Goal: Find specific fact: Find specific fact

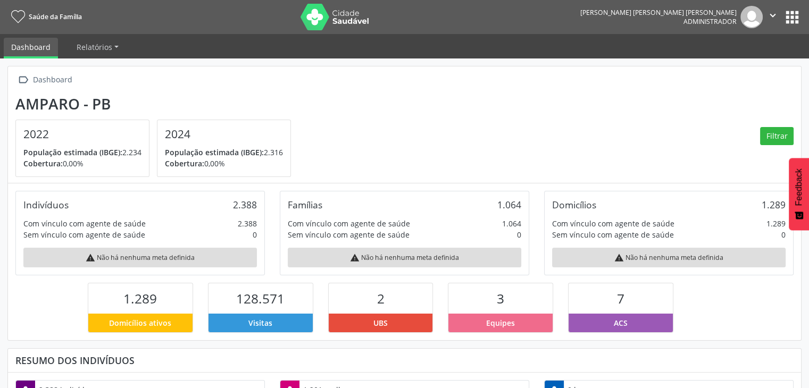
scroll to position [175, 264]
click at [787, 22] on button "apps" at bounding box center [792, 17] width 19 height 19
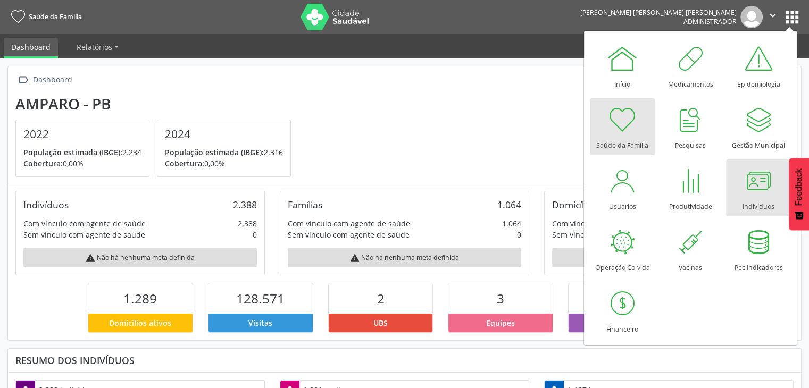
click at [747, 189] on div at bounding box center [758, 181] width 32 height 32
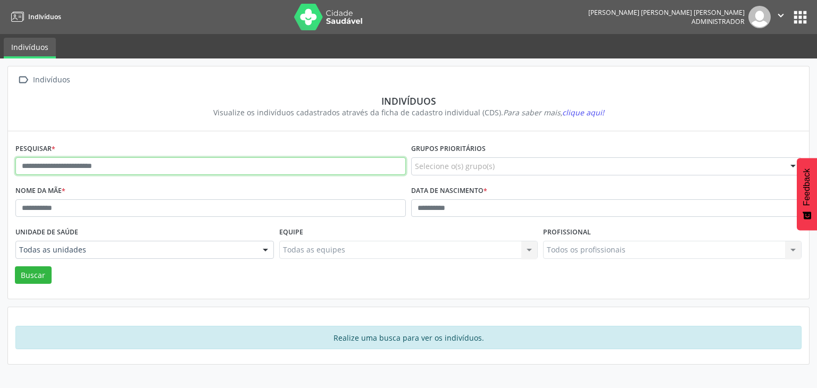
click at [152, 168] on input "text" at bounding box center [210, 166] width 390 height 18
type input "*****"
click at [15, 266] on button "Buscar" at bounding box center [33, 275] width 37 height 18
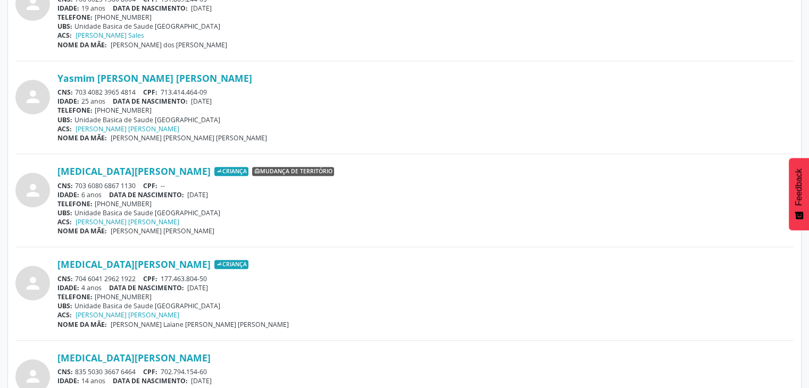
scroll to position [797, 0]
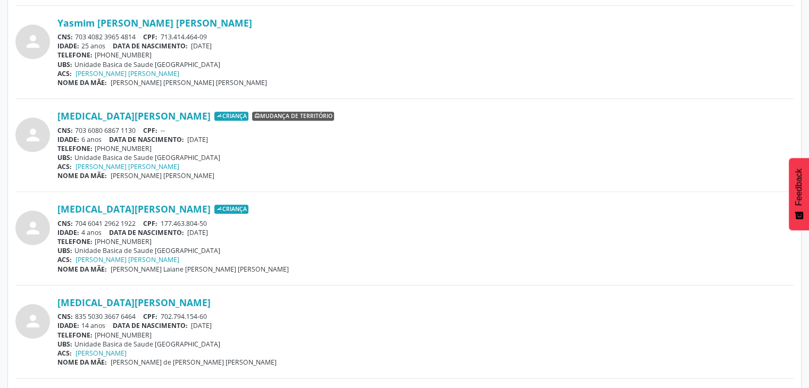
drag, startPoint x: 73, startPoint y: 218, endPoint x: 137, endPoint y: 222, distance: 64.5
click at [137, 222] on div "CNS: 704 6041 2962 1922 CPF: 177.463.804-50" at bounding box center [425, 223] width 736 height 9
copy div "704 6041 2962 1922"
drag, startPoint x: 162, startPoint y: 221, endPoint x: 217, endPoint y: 221, distance: 55.8
click at [217, 221] on div "CNS: 704 6041 2962 1922 CPF: 177.463.804-50" at bounding box center [425, 223] width 736 height 9
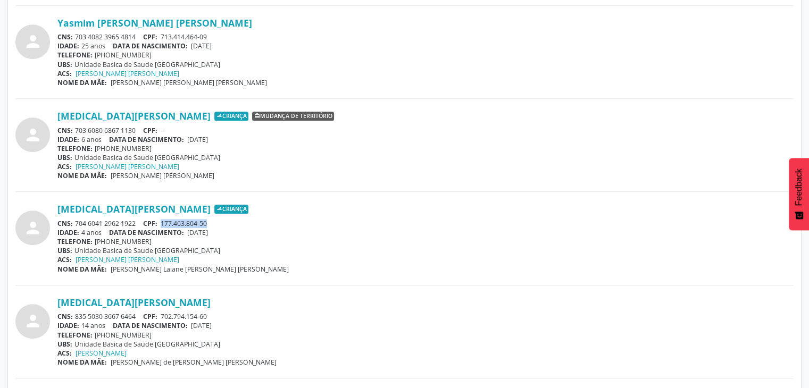
copy span "177.463.804-50"
drag, startPoint x: 77, startPoint y: 217, endPoint x: 140, endPoint y: 222, distance: 63.9
click at [140, 222] on div "CNS: 704 6041 2962 1922 CPF: 177.463.804-50" at bounding box center [425, 223] width 736 height 9
drag, startPoint x: 140, startPoint y: 222, endPoint x: 130, endPoint y: 222, distance: 10.1
click at [130, 222] on div "CNS: 704 6041 2962 1922 CPF: 177.463.804-50" at bounding box center [425, 223] width 736 height 9
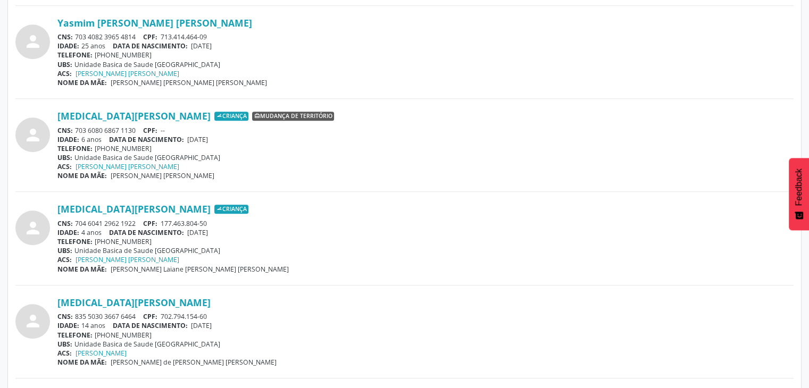
drag, startPoint x: 74, startPoint y: 219, endPoint x: 130, endPoint y: 221, distance: 55.9
click at [130, 221] on div "CNS: 704 6041 2962 1922 CPF: 177.463.804-50" at bounding box center [425, 223] width 736 height 9
drag, startPoint x: 72, startPoint y: 221, endPoint x: 124, endPoint y: 220, distance: 52.6
click at [124, 220] on div "CNS: 704 6041 2962 1922 CPF: 177.463.804-50" at bounding box center [425, 223] width 736 height 9
drag, startPoint x: 136, startPoint y: 220, endPoint x: 72, endPoint y: 222, distance: 63.3
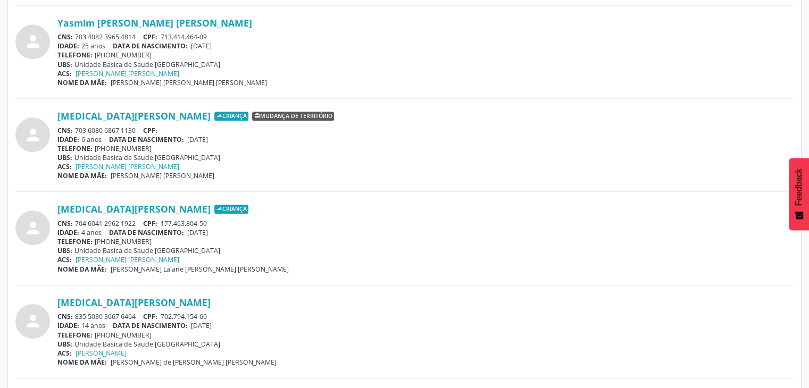
click at [72, 222] on div "CNS: 704 6041 2962 1922 CPF: 177.463.804-50" at bounding box center [425, 223] width 736 height 9
copy div "704 6041 2962 1922"
drag, startPoint x: 53, startPoint y: 208, endPoint x: 161, endPoint y: 212, distance: 107.5
click at [161, 212] on div "person Yasmin Martins Maciel Criança CNS: 704 6041 2962 1922 CPF: 177.463.804-5…" at bounding box center [404, 238] width 778 height 70
copy div "Yasmin Martins Macie"
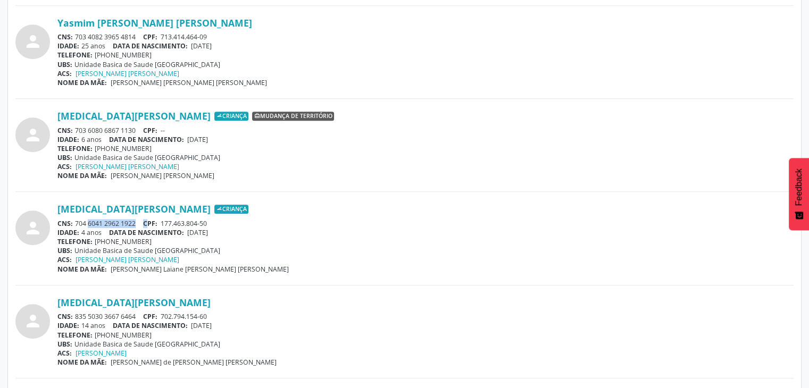
drag, startPoint x: 75, startPoint y: 222, endPoint x: 149, endPoint y: 224, distance: 73.4
click at [149, 224] on div "CNS: 704 6041 2962 1922 CPF: 177.463.804-50" at bounding box center [425, 223] width 736 height 9
click at [145, 222] on div "CNS: 704 6041 2962 1922 CPF: 177.463.804-50" at bounding box center [425, 223] width 736 height 9
drag, startPoint x: 77, startPoint y: 220, endPoint x: 137, endPoint y: 222, distance: 60.7
click at [137, 222] on div "CNS: 704 6041 2962 1922 CPF: 177.463.804-50" at bounding box center [425, 223] width 736 height 9
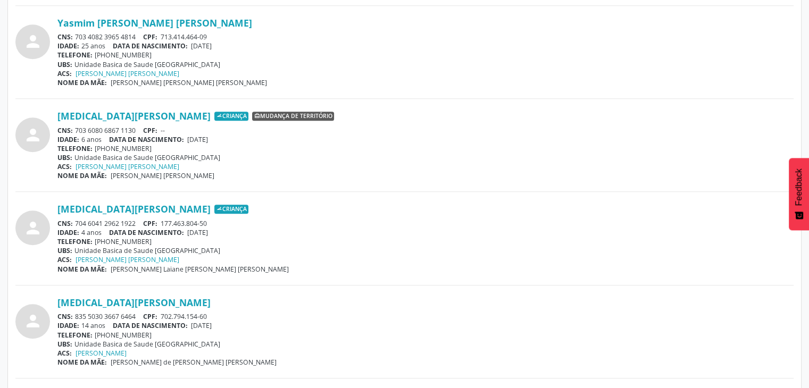
copy div "704 6041 2962 1922"
click at [285, 233] on div "IDADE: 4 anos DATA DE NASCIMENTO: 19/07/2021" at bounding box center [425, 232] width 736 height 9
drag, startPoint x: 162, startPoint y: 218, endPoint x: 215, endPoint y: 223, distance: 53.4
click at [215, 223] on div "CNS: 704 6041 2962 1922 CPF: 177.463.804-50" at bounding box center [425, 223] width 736 height 9
copy span "177.463.804-50"
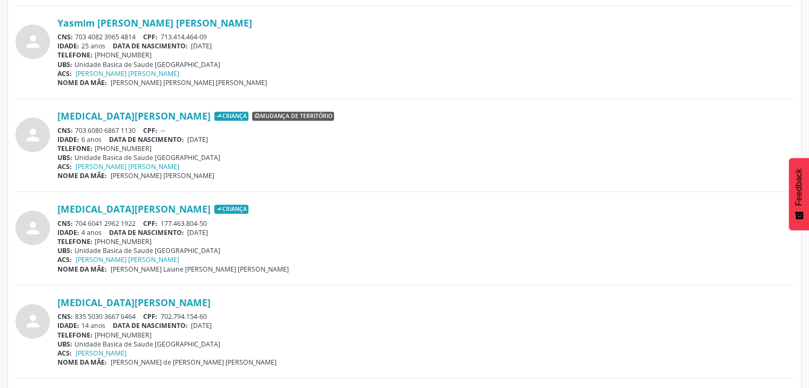
drag, startPoint x: 187, startPoint y: 226, endPoint x: 227, endPoint y: 262, distance: 53.5
click at [237, 265] on div "NOME DA MÃE: Larissa Laiane Martins da Silva" at bounding box center [425, 269] width 736 height 9
drag, startPoint x: 163, startPoint y: 221, endPoint x: 214, endPoint y: 220, distance: 51.1
click at [214, 220] on div "CNS: 704 6041 2962 1922 CPF: 177.463.804-50" at bounding box center [425, 223] width 736 height 9
copy span "177.463.804-50"
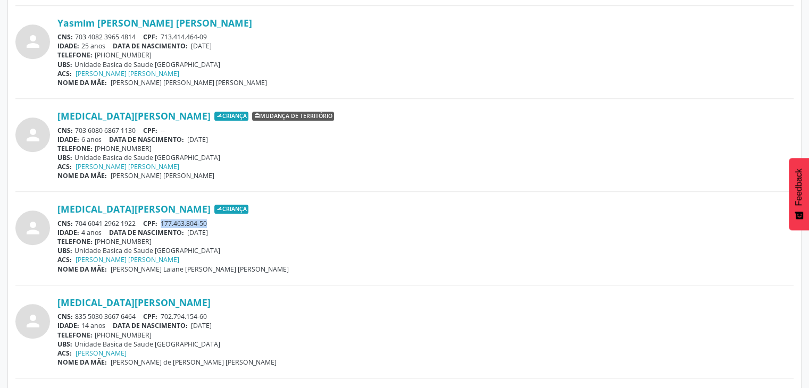
drag, startPoint x: 74, startPoint y: 222, endPoint x: 145, endPoint y: 223, distance: 70.7
click at [145, 223] on div "CNS: 704 6041 2962 1922 CPF: 177.463.804-50" at bounding box center [425, 223] width 736 height 9
copy div "704 6041 2962 1922"
drag, startPoint x: 73, startPoint y: 314, endPoint x: 136, endPoint y: 316, distance: 62.8
click at [136, 316] on div "CNS: 835 5030 3667 6464 CPF: 702.794.154-60" at bounding box center [425, 316] width 736 height 9
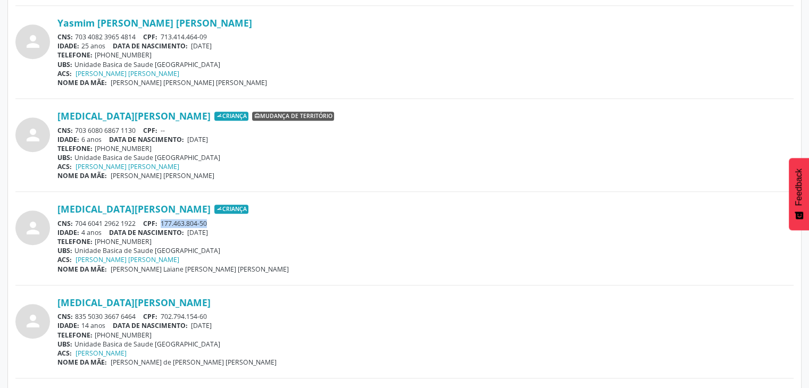
copy div "835 5030 3667 6464"
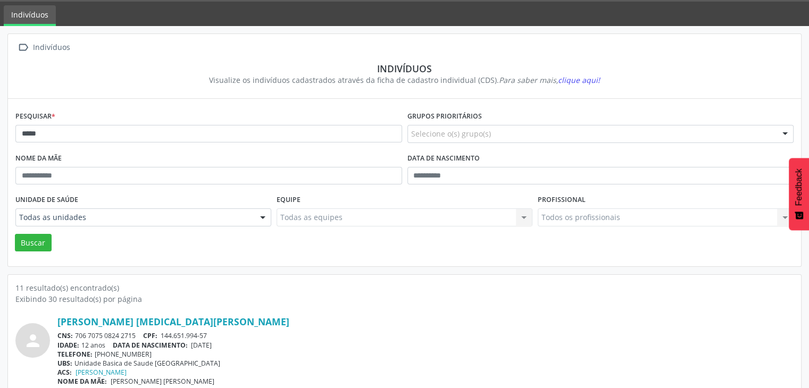
scroll to position [0, 0]
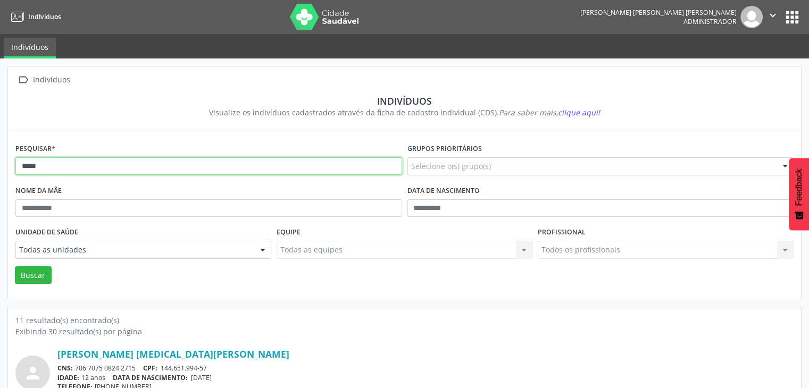
drag, startPoint x: 72, startPoint y: 165, endPoint x: 0, endPoint y: 178, distance: 73.3
type input "*****"
click at [15, 266] on button "Buscar" at bounding box center [33, 275] width 37 height 18
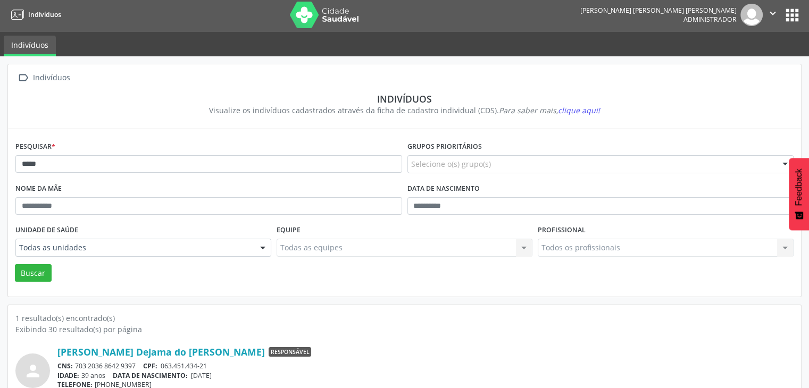
scroll to position [45, 0]
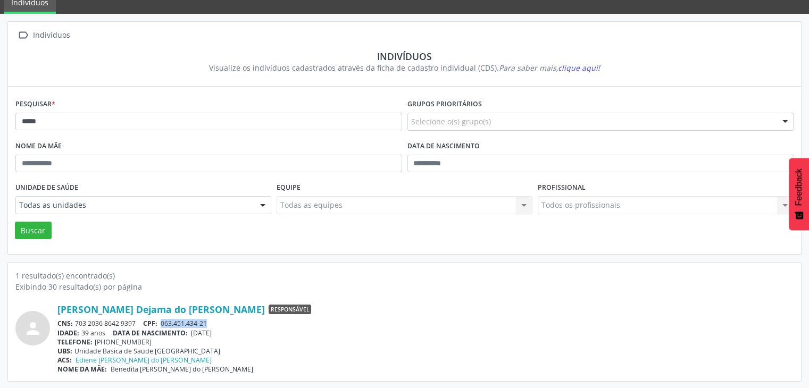
drag, startPoint x: 162, startPoint y: 323, endPoint x: 211, endPoint y: 324, distance: 48.9
click at [211, 324] on div "CNS: 703 2036 8642 9397 CPF: 063.451.434-21" at bounding box center [425, 323] width 736 height 9
copy span "063.451.434-21"
drag, startPoint x: 77, startPoint y: 322, endPoint x: 136, endPoint y: 323, distance: 59.6
click at [136, 323] on div "CNS: 703 2036 8642 9397 CPF: 063.451.434-21" at bounding box center [425, 323] width 736 height 9
